Goal: Unclear

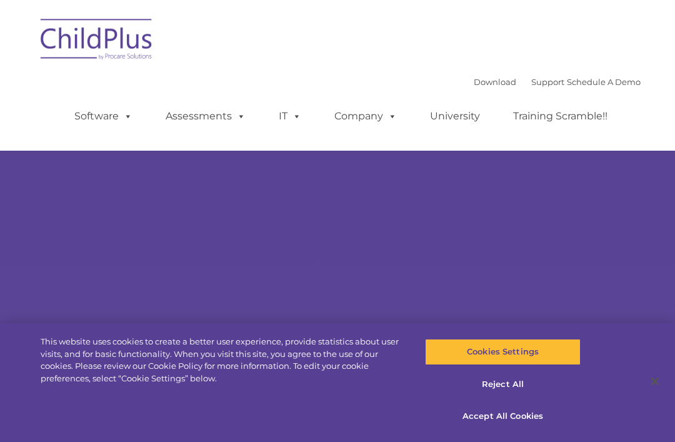
select select "MEDIUM"
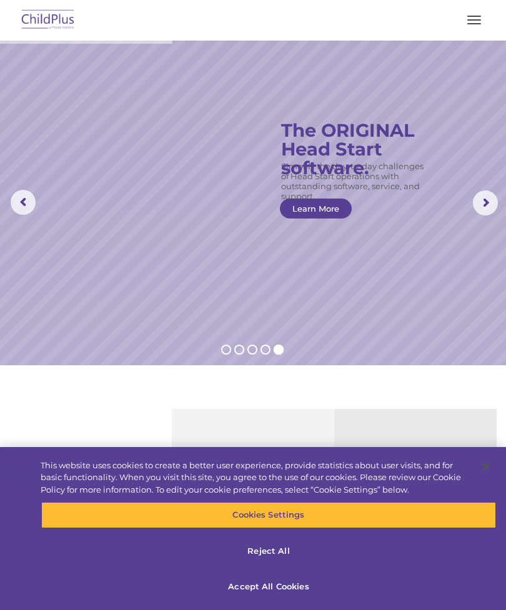
click at [474, 24] on span "button" at bounding box center [474, 23] width 14 height 1
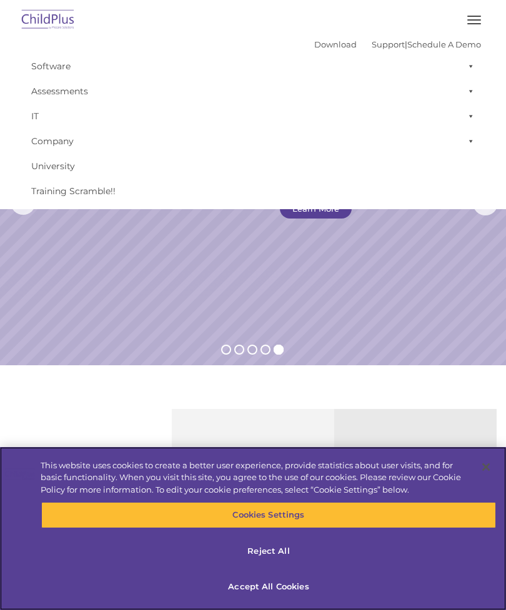
click at [287, 441] on button "Accept All Cookies" at bounding box center [268, 587] width 455 height 26
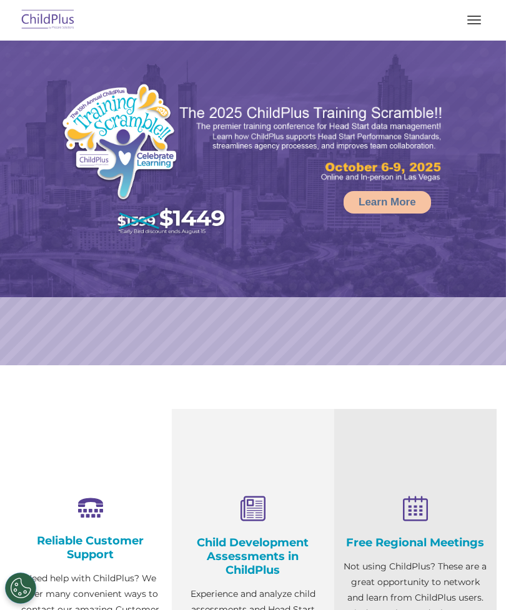
select select "MEDIUM"
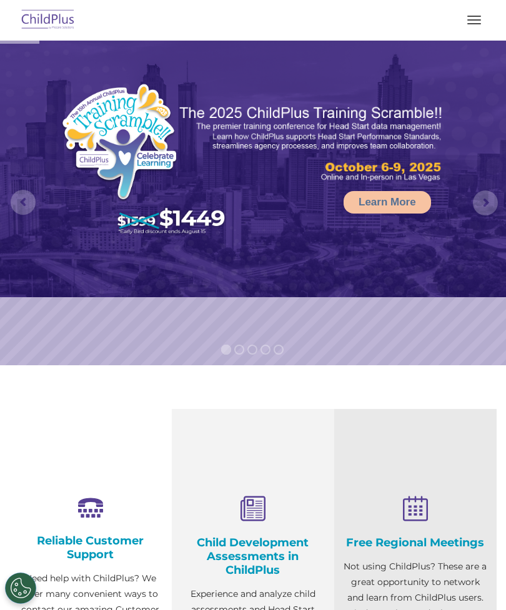
click at [477, 27] on button "button" at bounding box center [474, 20] width 26 height 20
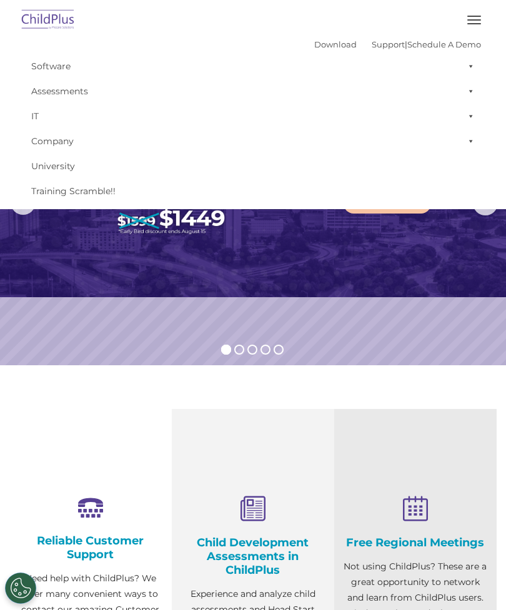
click at [481, 16] on button "button" at bounding box center [474, 20] width 26 height 20
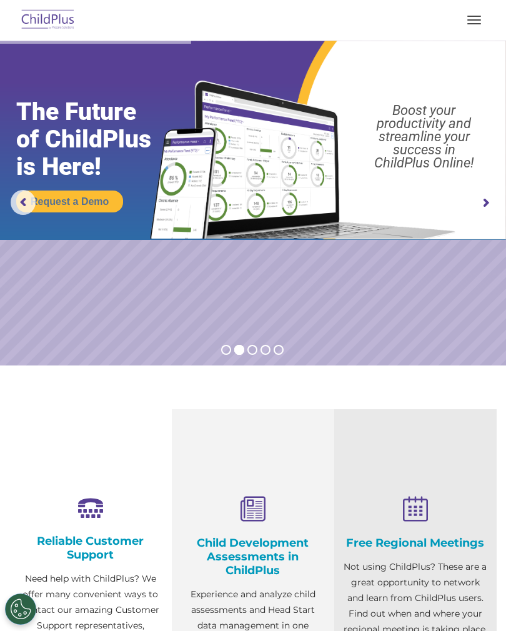
click at [470, 18] on button "button" at bounding box center [474, 20] width 26 height 20
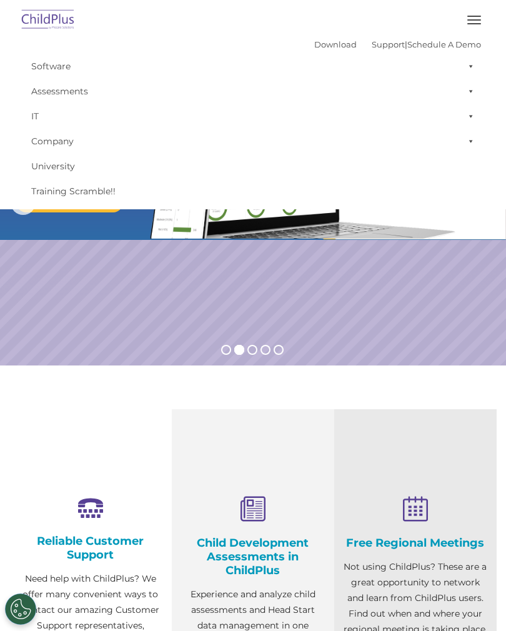
click at [475, 21] on button "button" at bounding box center [474, 20] width 26 height 20
